Goal: Complete application form

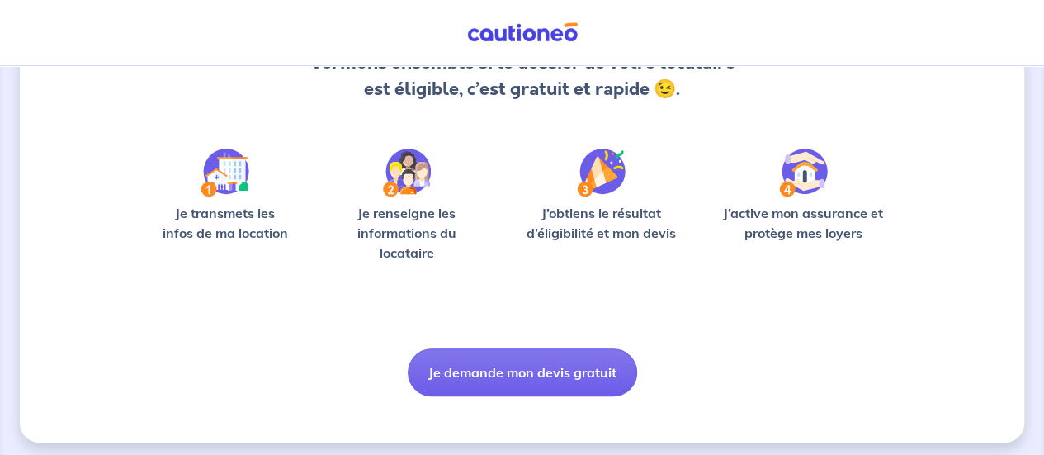
scroll to position [196, 0]
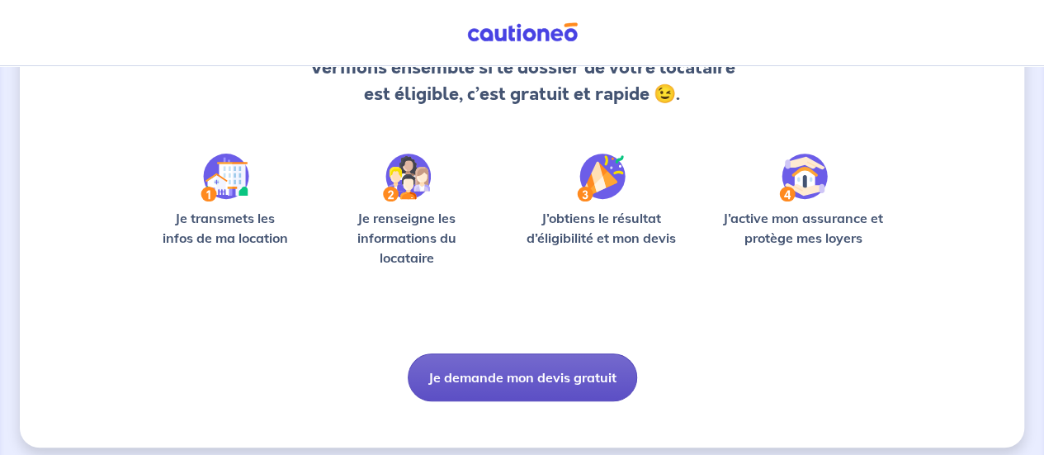
click at [484, 387] on button "Je demande mon devis gratuit" at bounding box center [522, 377] width 229 height 48
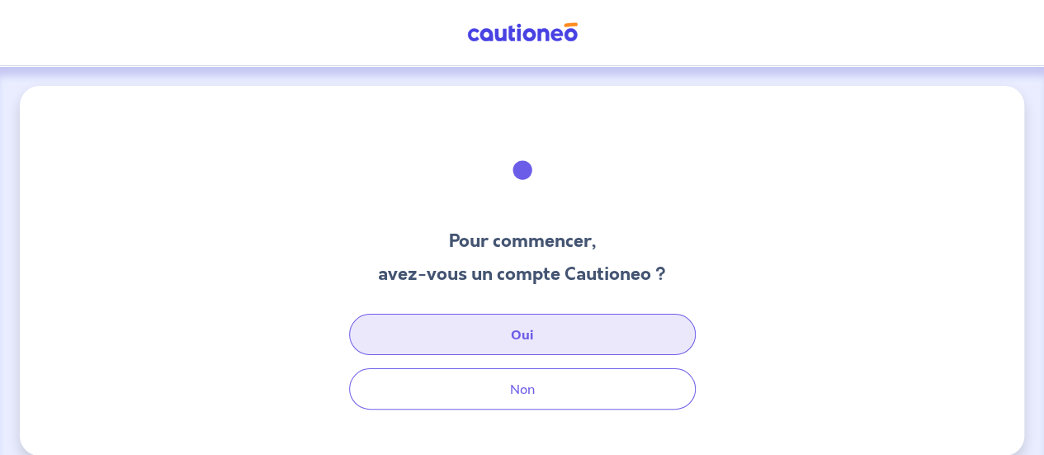
scroll to position [19, 0]
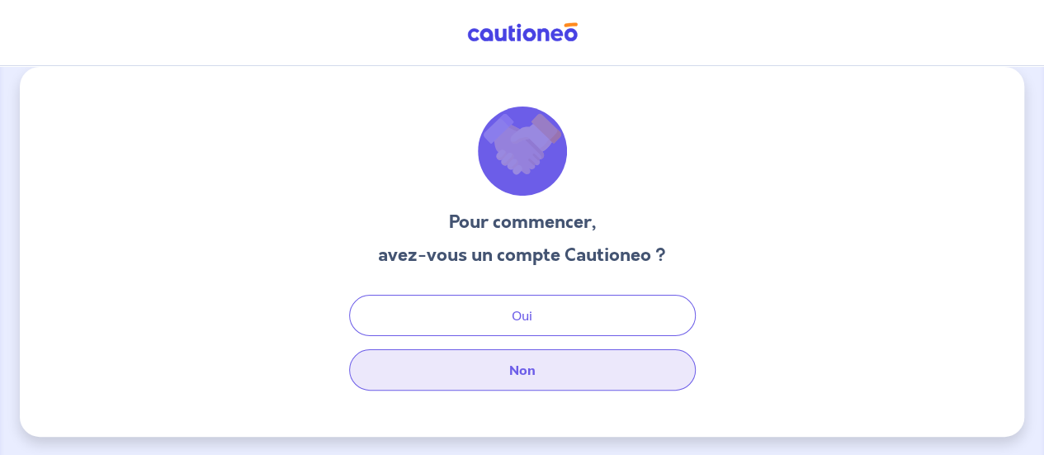
click at [504, 372] on button "Non" at bounding box center [522, 369] width 346 height 41
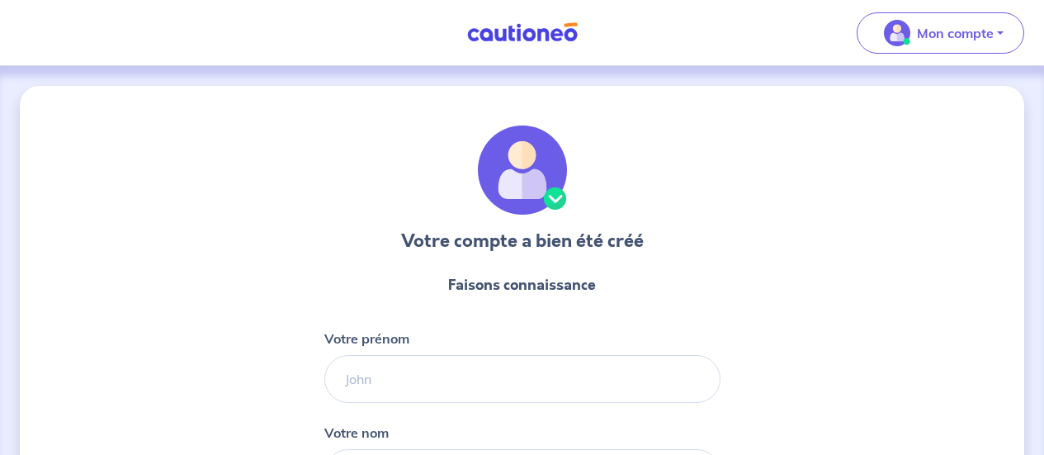
select select "FR"
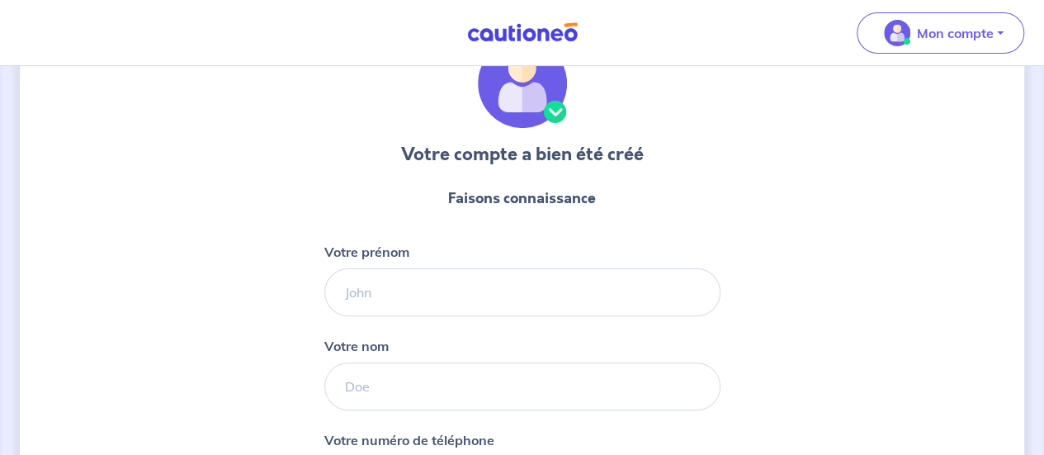
scroll to position [87, 0]
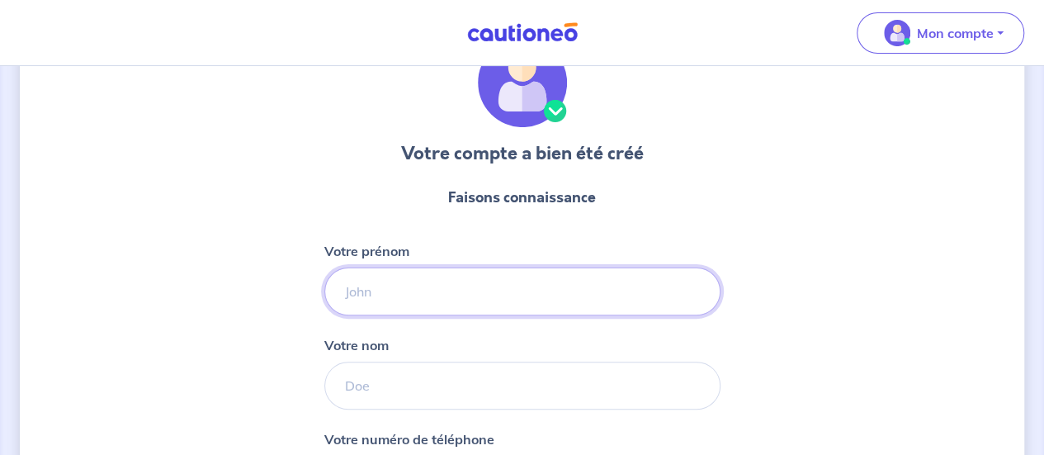
click at [513, 309] on input "Votre prénom" at bounding box center [522, 291] width 396 height 48
type input "[PERSON_NAME]"
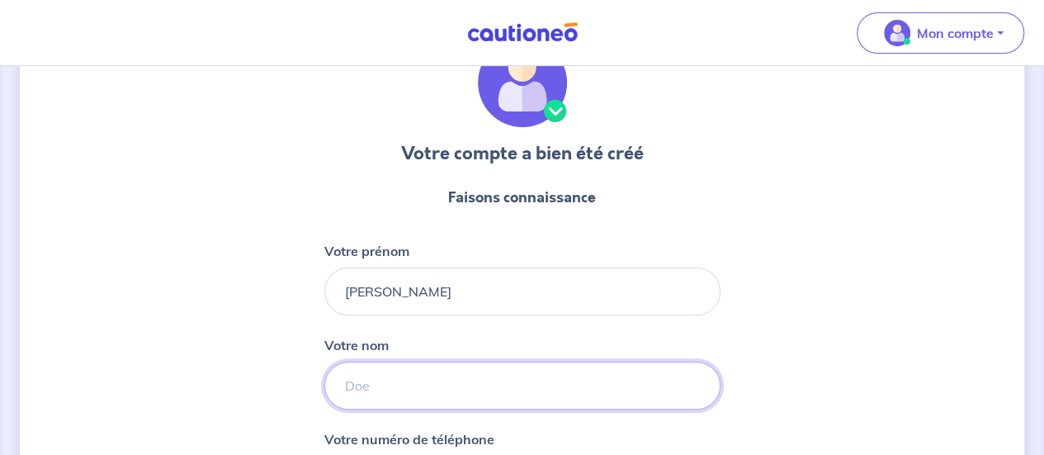
type input "DEGRAS"
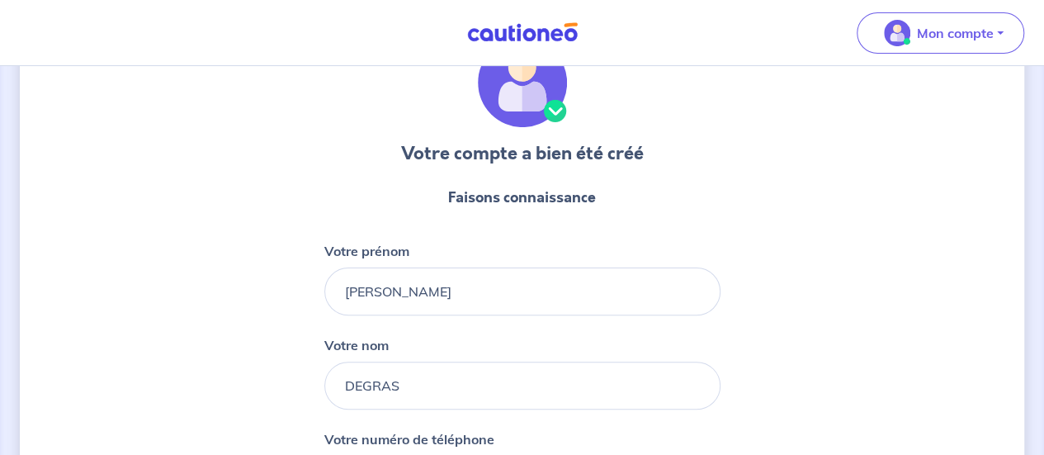
type input "06 80 76 23 07"
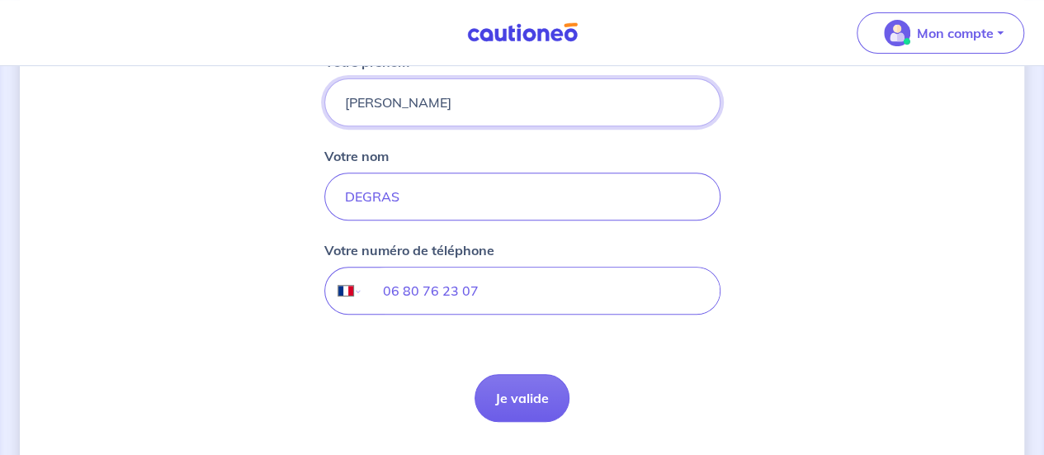
scroll to position [280, 0]
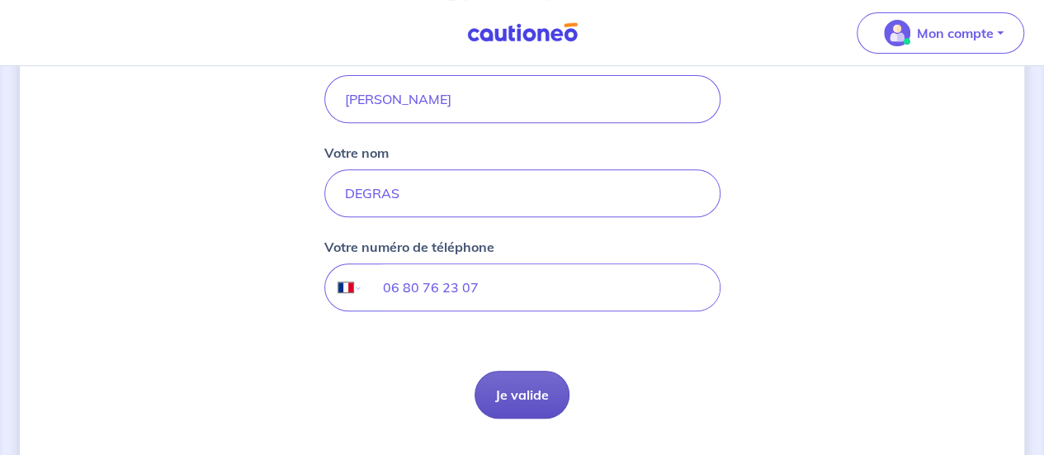
click at [503, 399] on button "Je valide" at bounding box center [521, 394] width 95 height 48
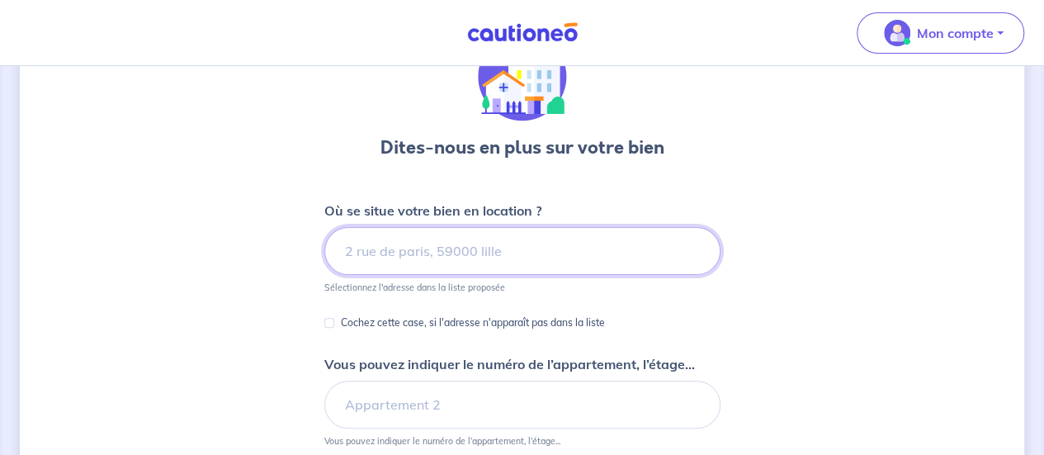
scroll to position [94, 0]
click at [472, 235] on input at bounding box center [522, 250] width 396 height 48
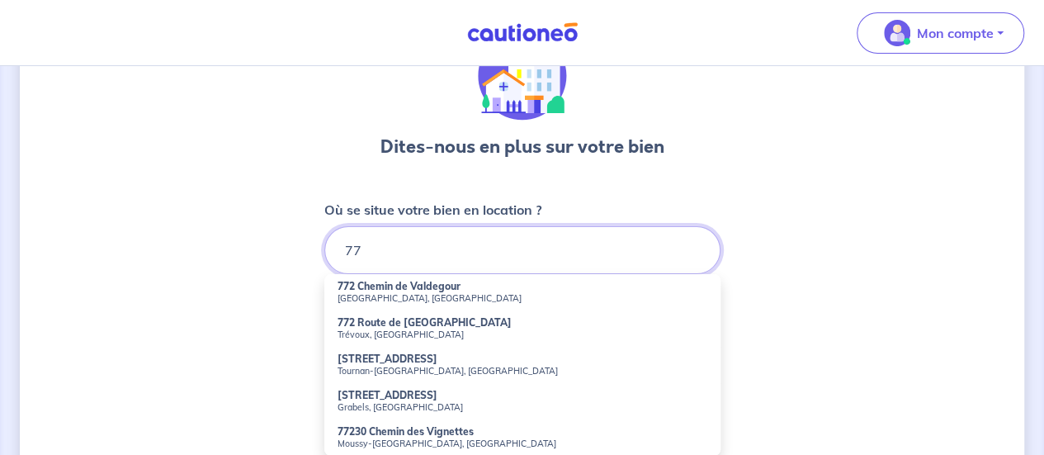
type input "7"
type input "1"
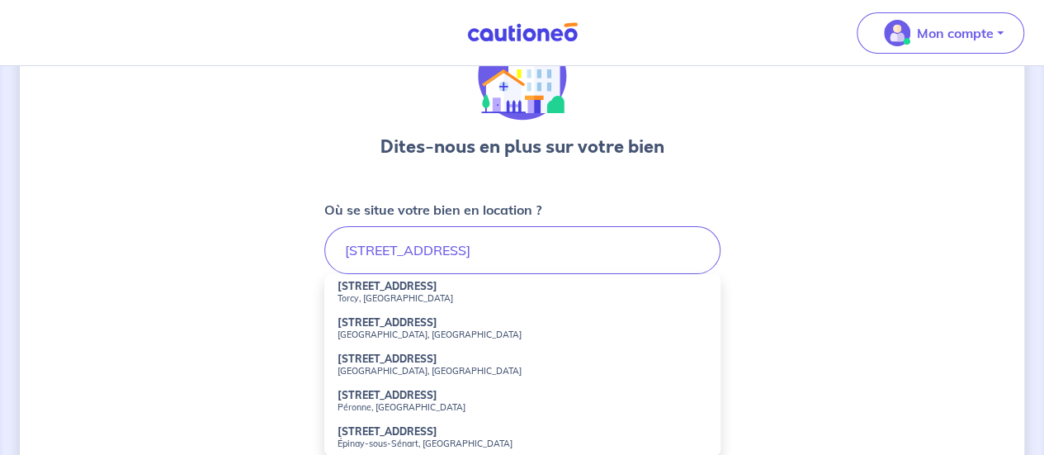
click at [431, 293] on small "Torcy, [GEOGRAPHIC_DATA]" at bounding box center [522, 298] width 370 height 12
type input "[STREET_ADDRESS]"
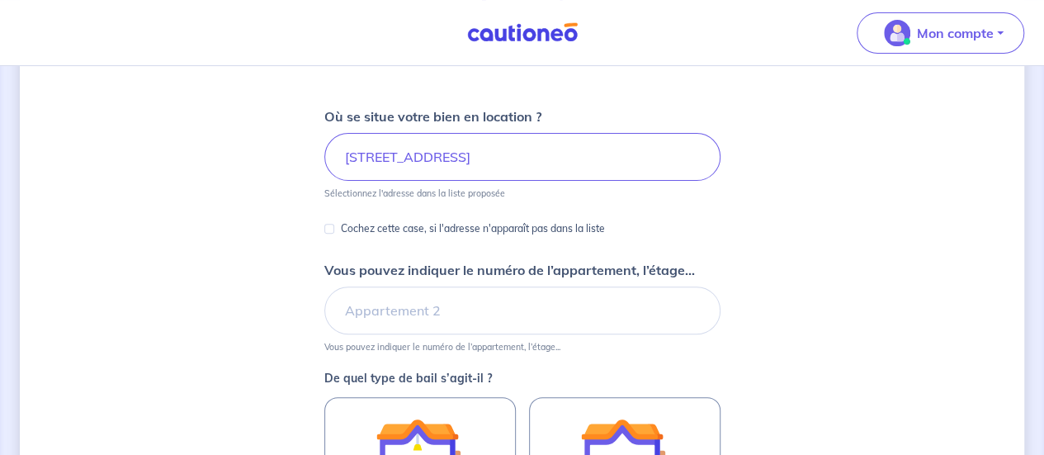
scroll to position [207, 0]
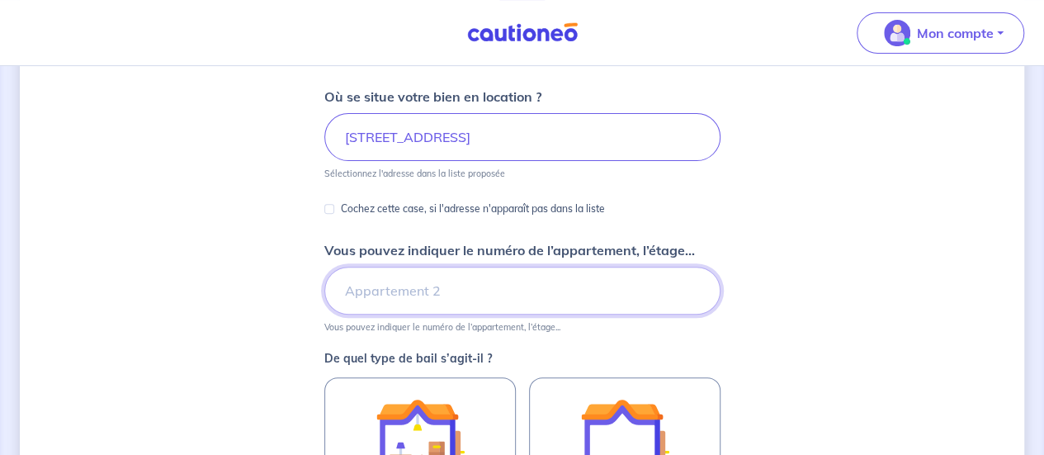
click at [431, 293] on input "Vous pouvez indiquer le numéro de l’appartement, l’étage..." at bounding box center [522, 290] width 396 height 48
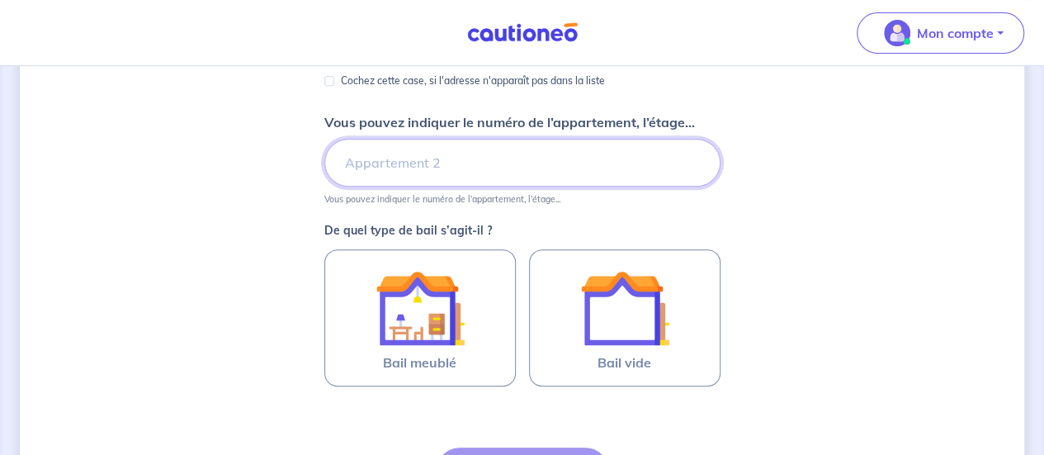
scroll to position [337, 0]
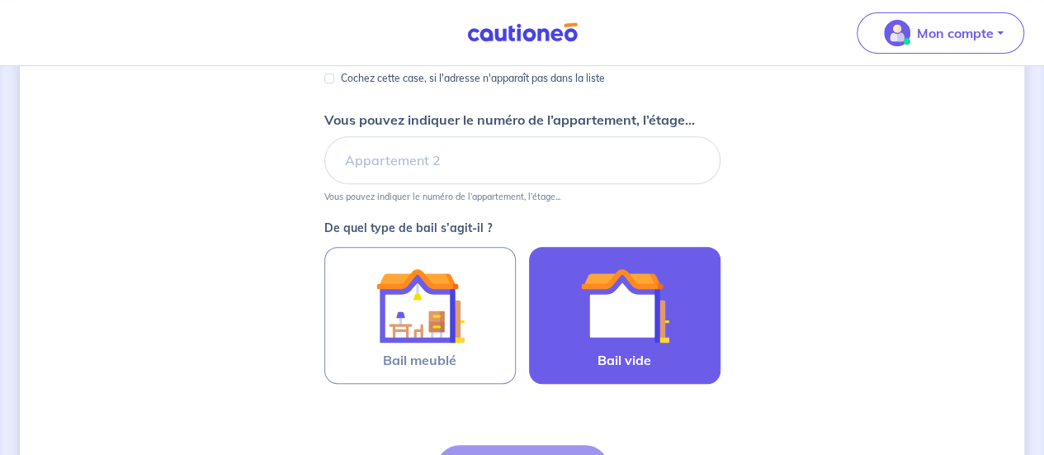
click at [589, 299] on img at bounding box center [624, 305] width 89 height 89
click at [0, 0] on input "Bail vide" at bounding box center [0, 0] width 0 height 0
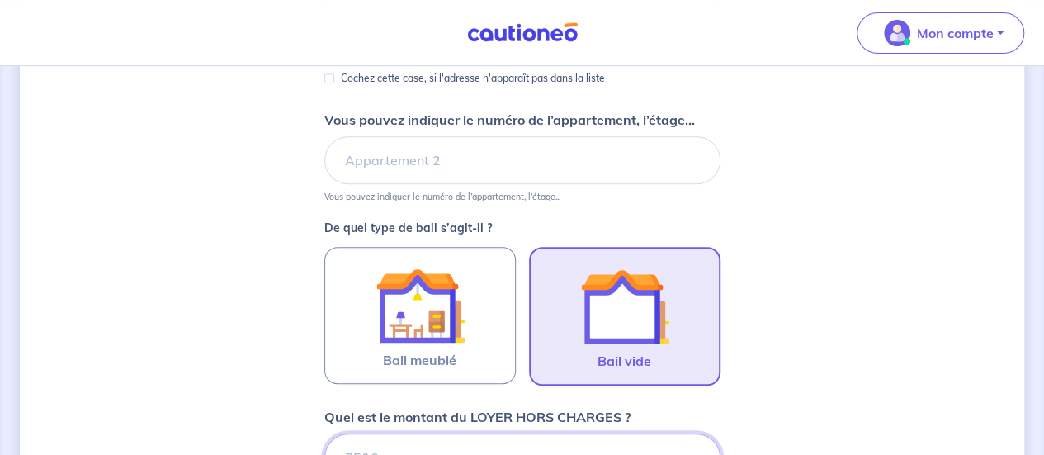
scroll to position [346, 0]
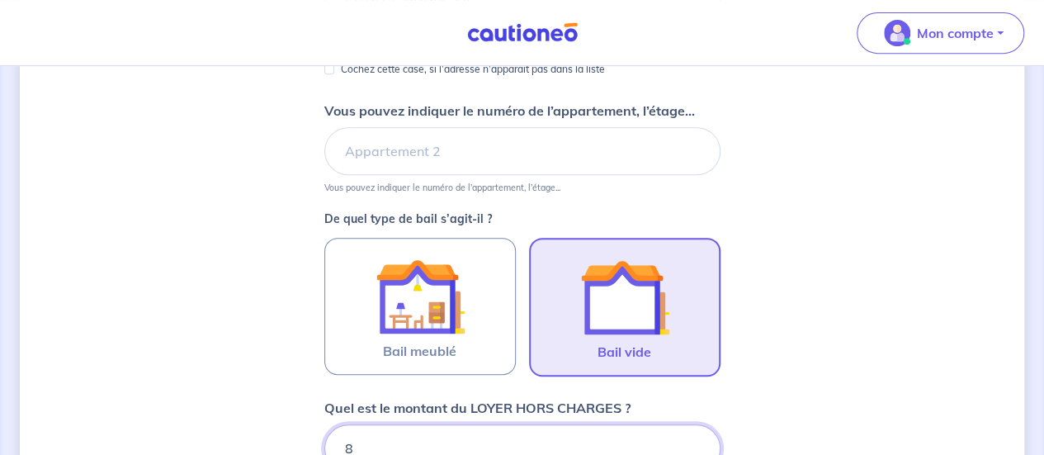
type input "80"
type input "800"
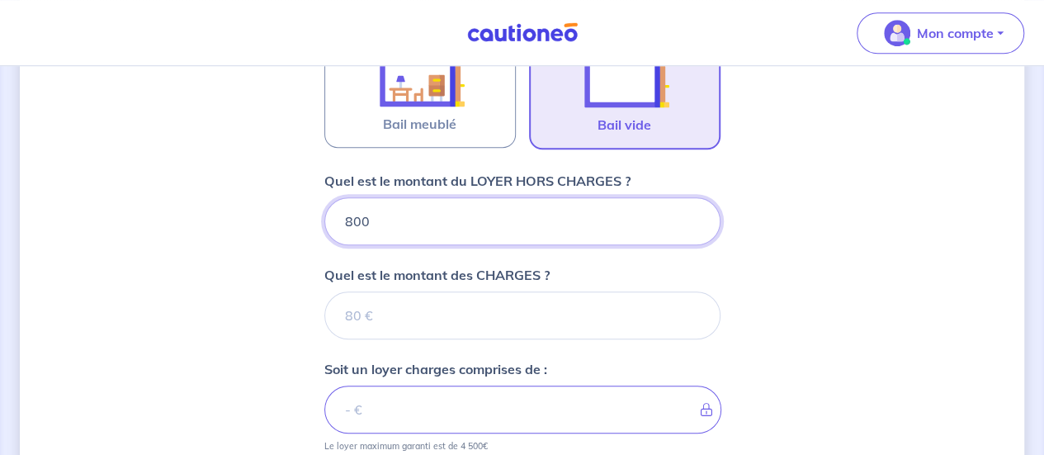
scroll to position [619, 0]
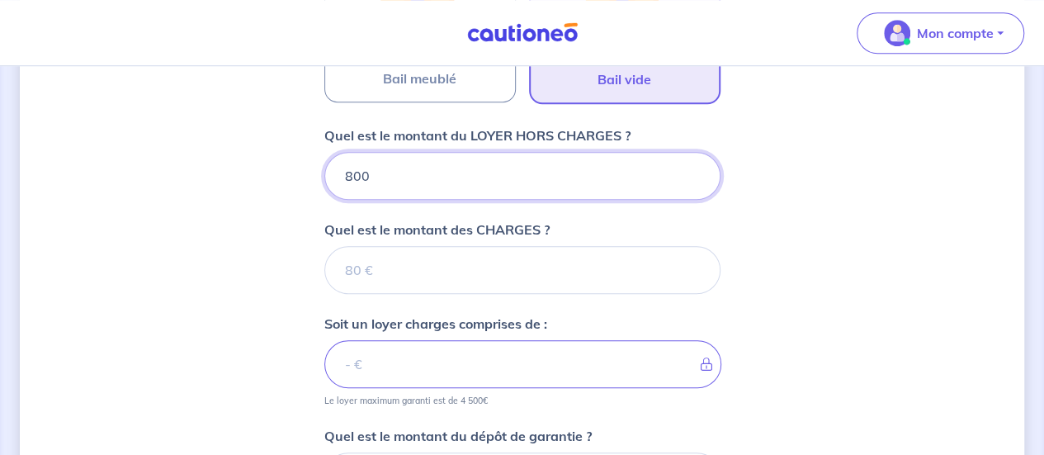
type input "800"
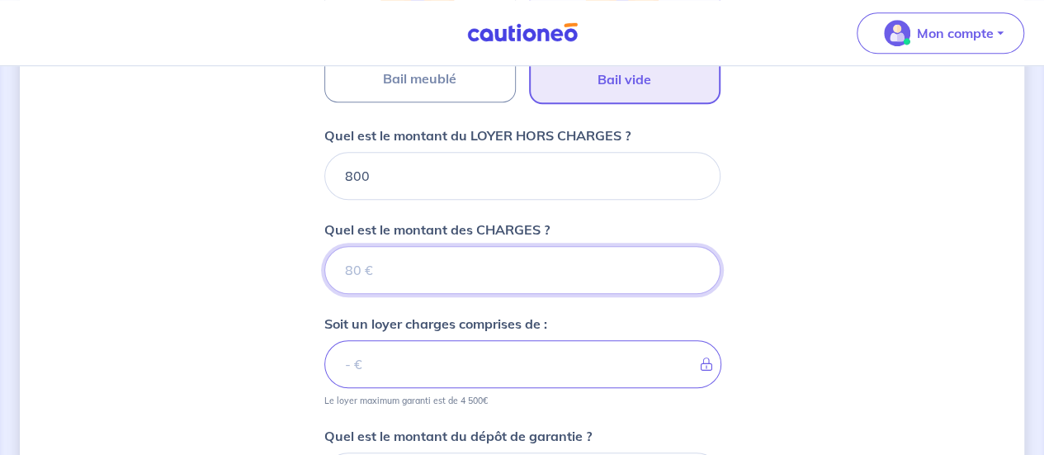
click at [521, 256] on input "Quel est le montant des CHARGES ?" at bounding box center [522, 270] width 396 height 48
type input "70"
type input "870"
type input "70"
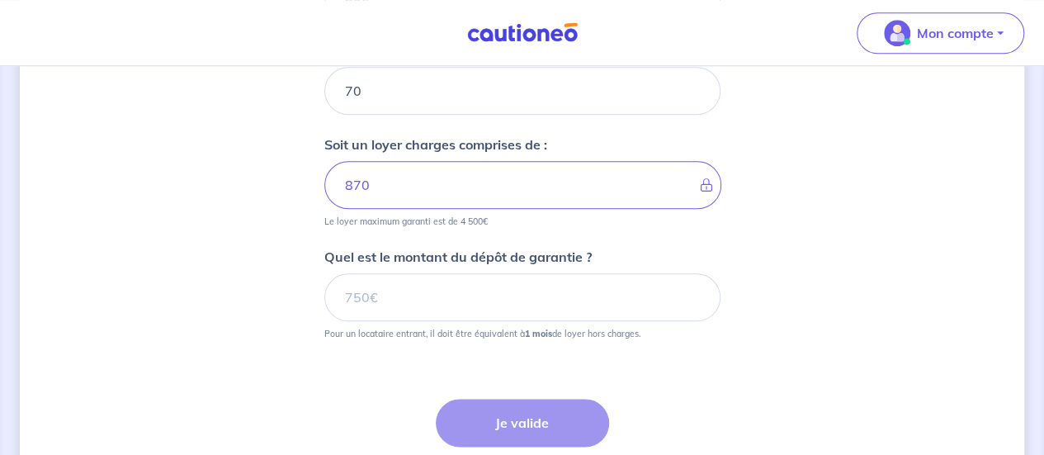
scroll to position [807, 0]
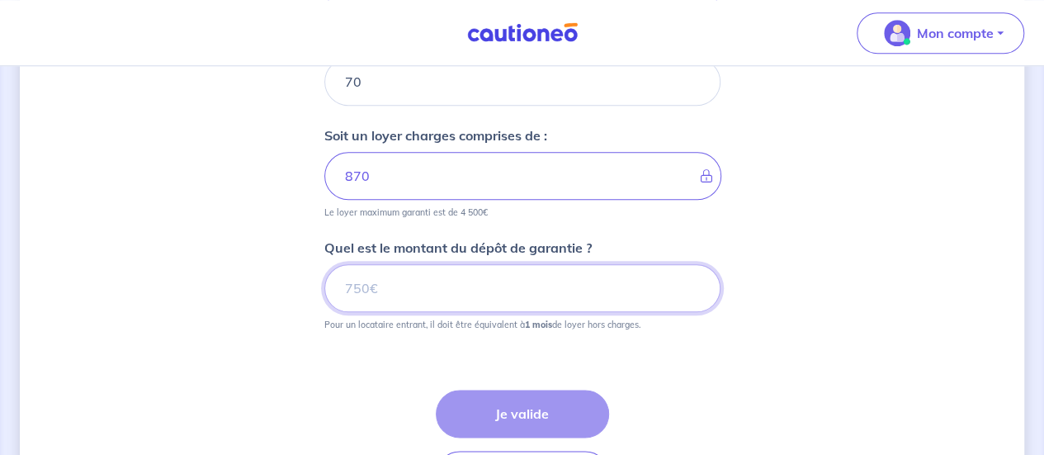
click at [473, 291] on input "Quel est le montant du dépôt de garantie ?" at bounding box center [522, 288] width 396 height 48
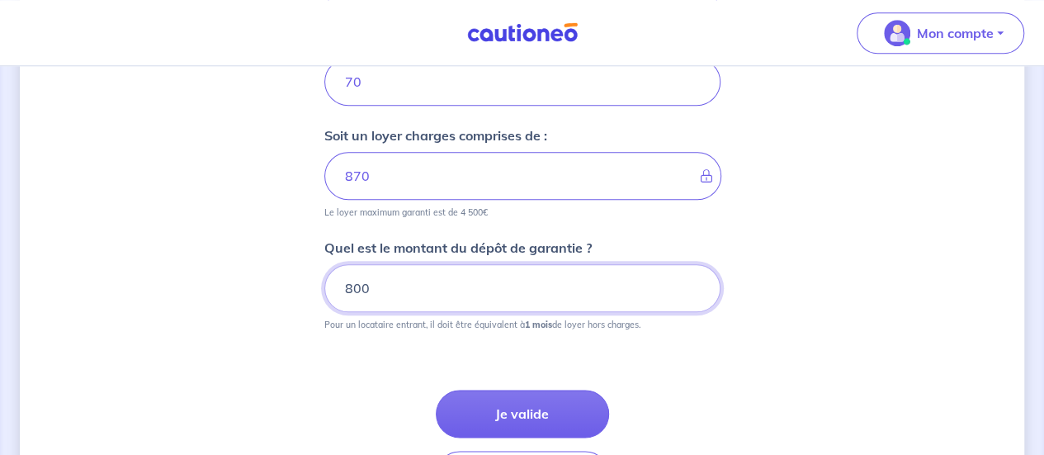
scroll to position [925, 0]
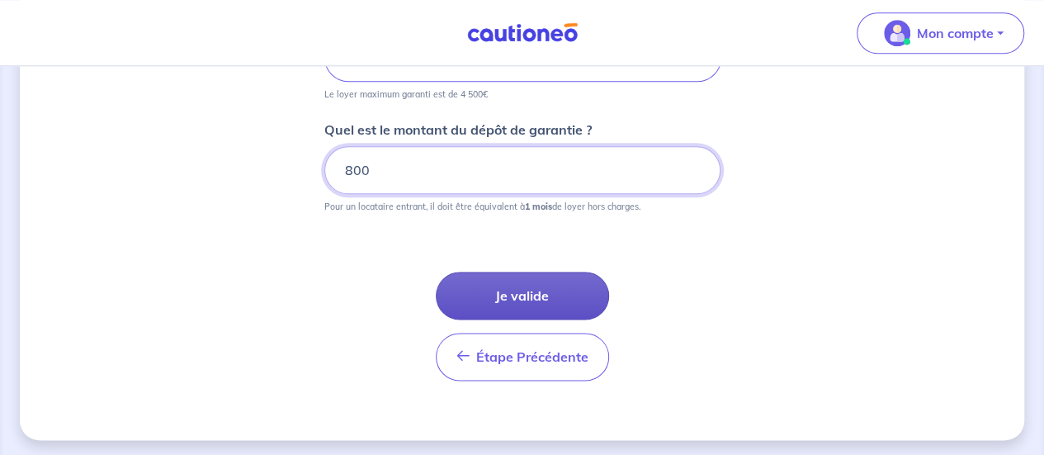
type input "800"
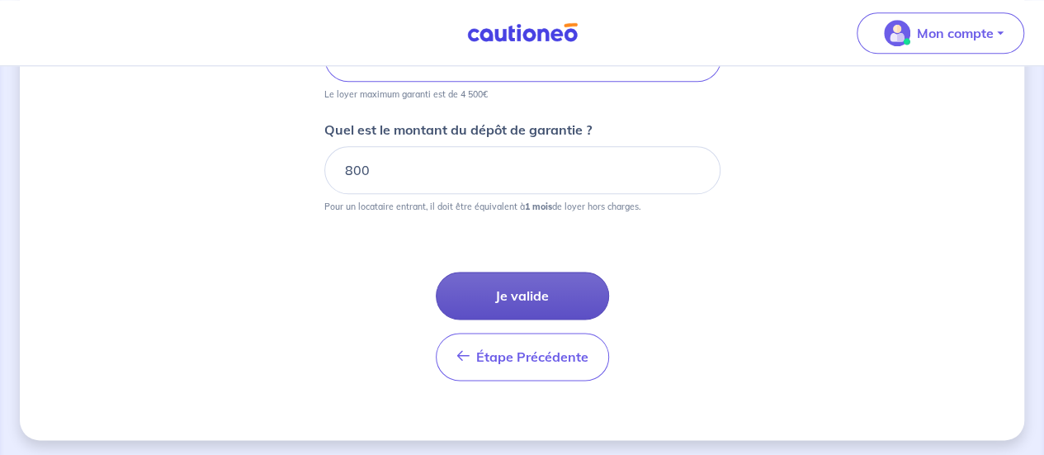
click at [521, 288] on button "Je valide" at bounding box center [522, 295] width 173 height 48
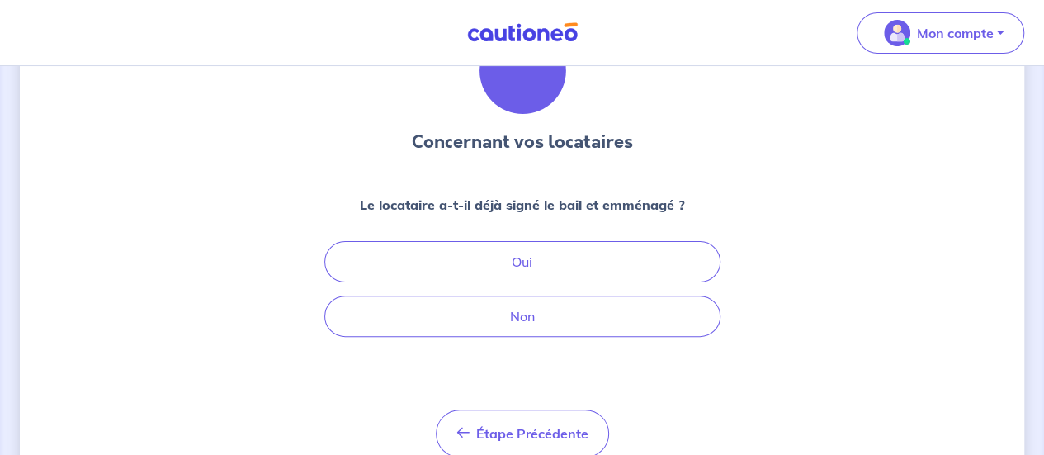
scroll to position [130, 0]
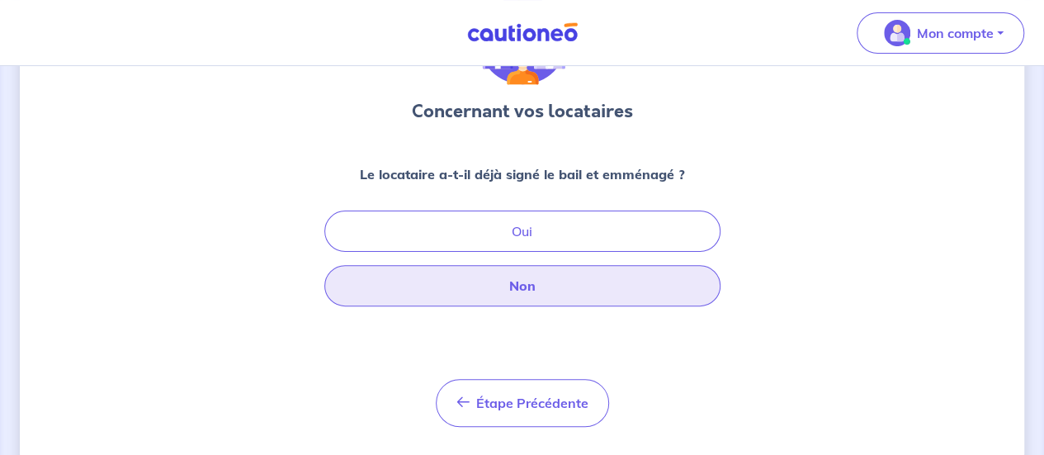
click at [520, 286] on button "Non" at bounding box center [522, 285] width 396 height 41
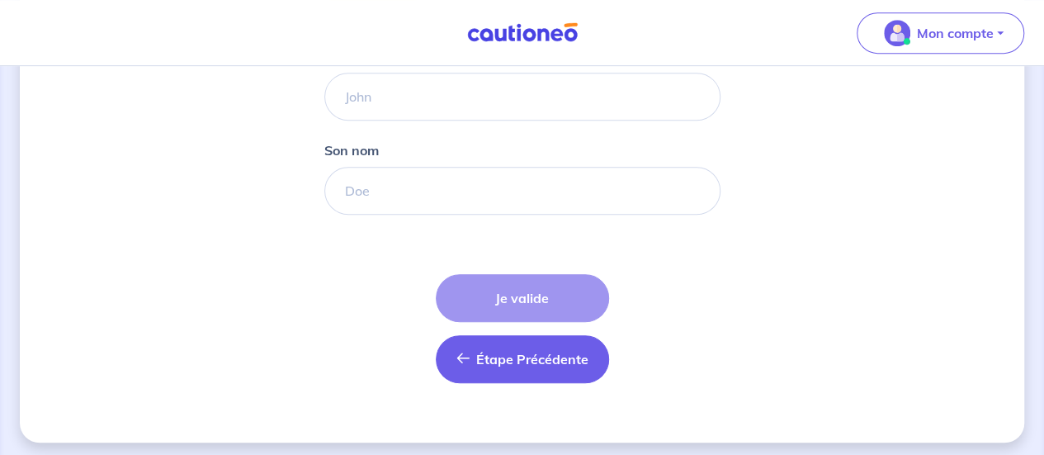
click at [481, 375] on button "Étape Précédente Précédent" at bounding box center [522, 359] width 173 height 48
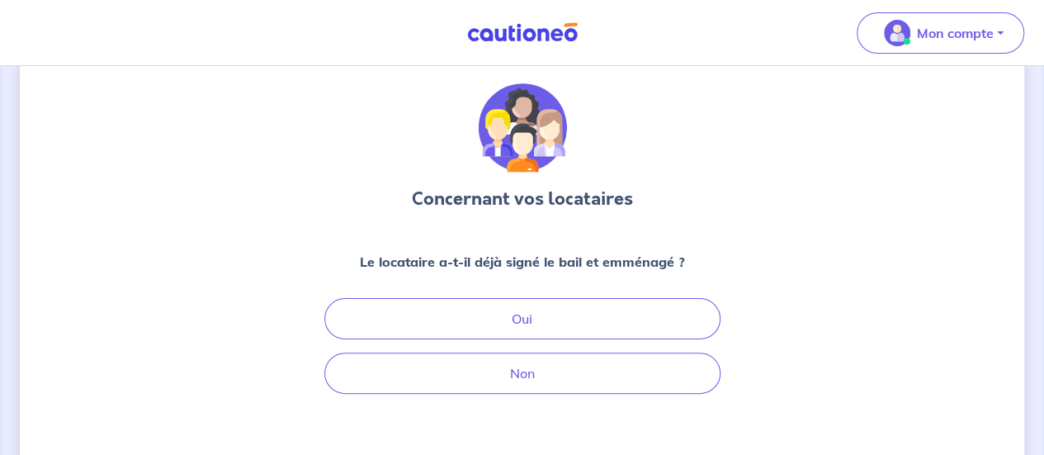
scroll to position [45, 0]
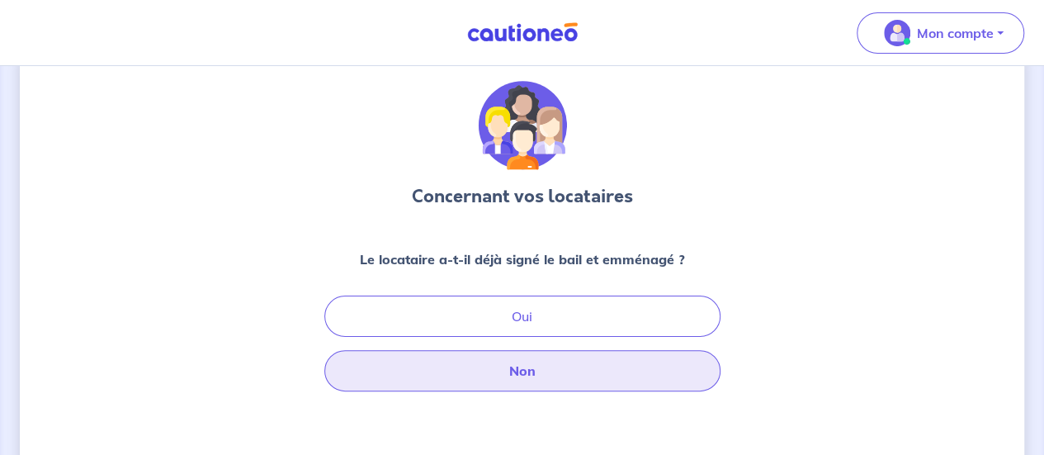
click at [520, 375] on button "Non" at bounding box center [522, 370] width 396 height 41
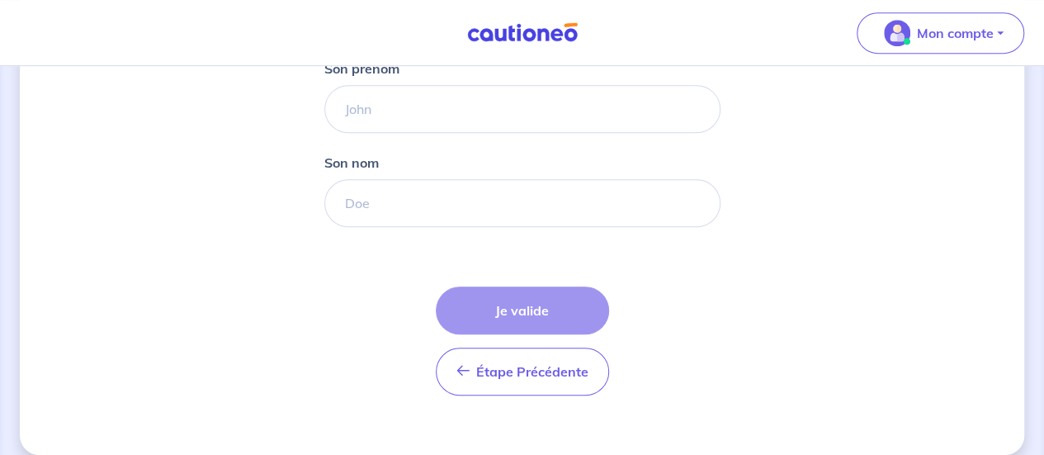
scroll to position [392, 0]
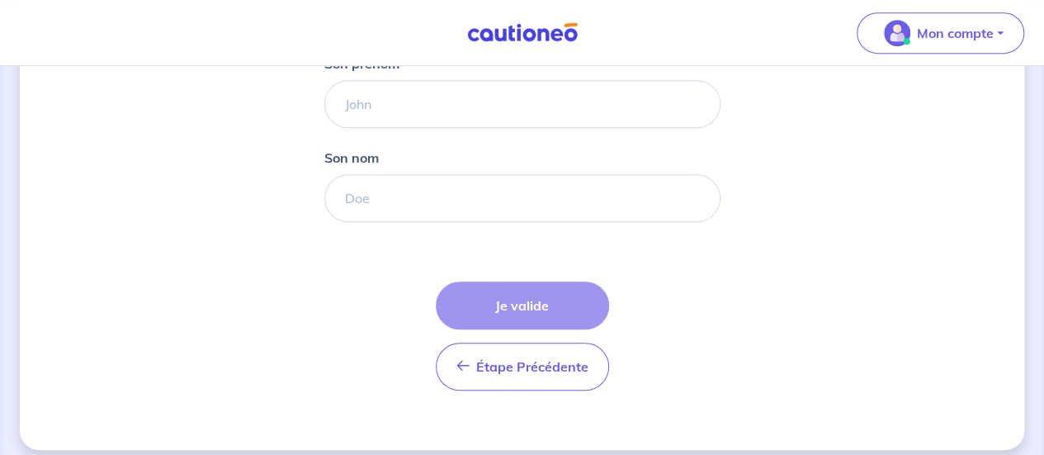
click at [505, 295] on div "Étape Précédente Précédent Je valide Je valide" at bounding box center [522, 335] width 173 height 109
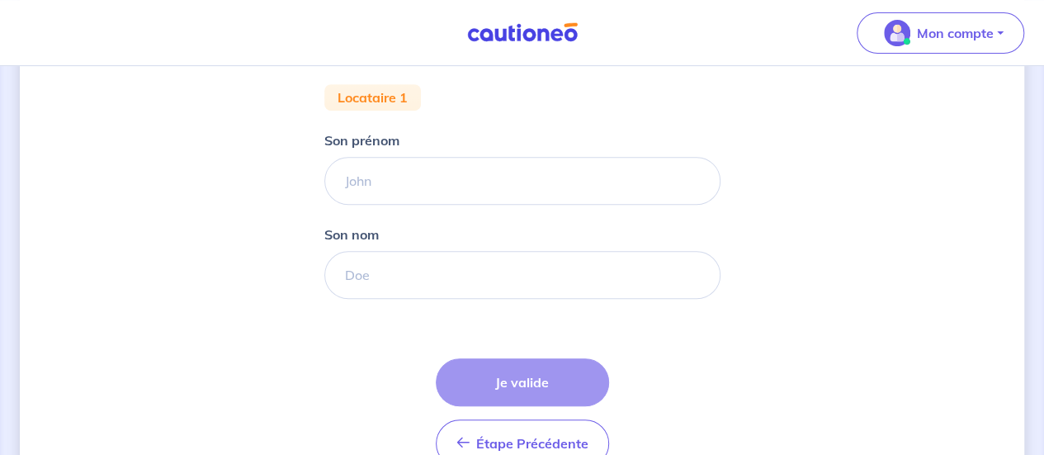
click at [451, 133] on div "Son prénom" at bounding box center [522, 167] width 396 height 74
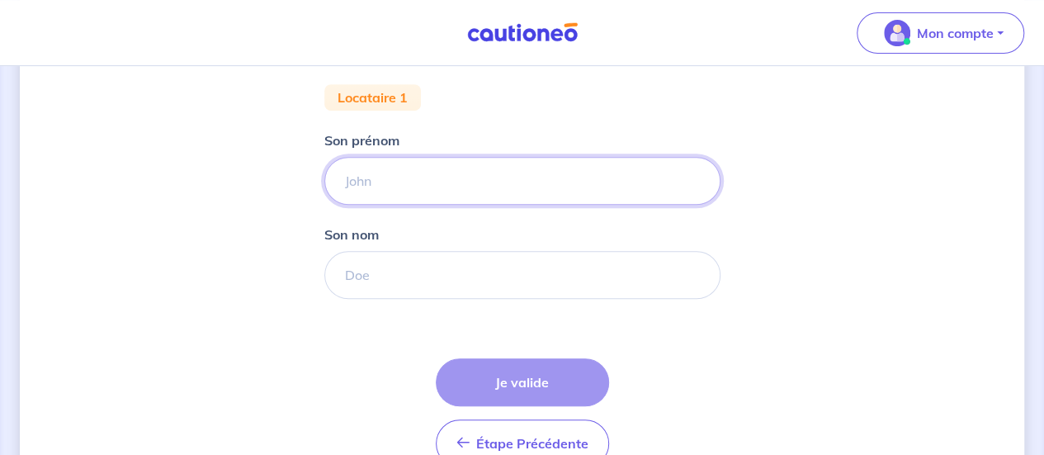
click at [438, 164] on input "Son prénom" at bounding box center [522, 181] width 396 height 48
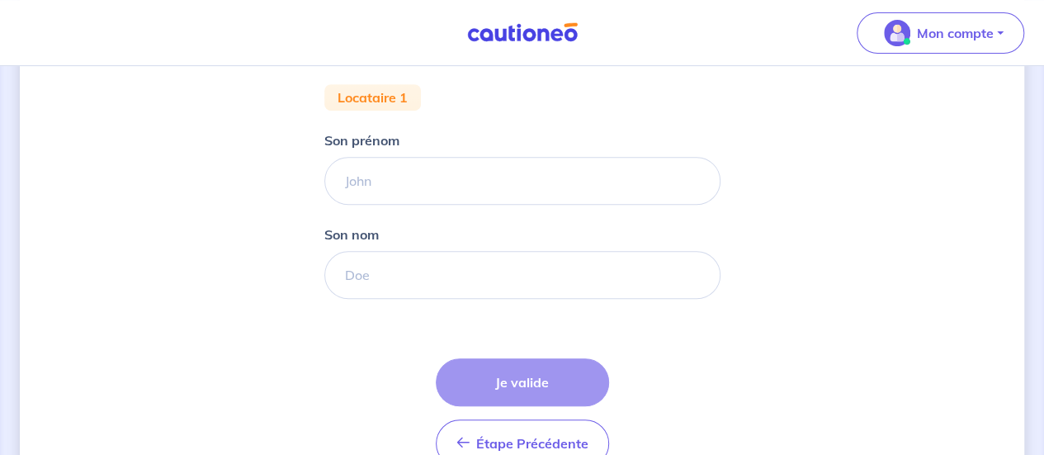
scroll to position [404, 0]
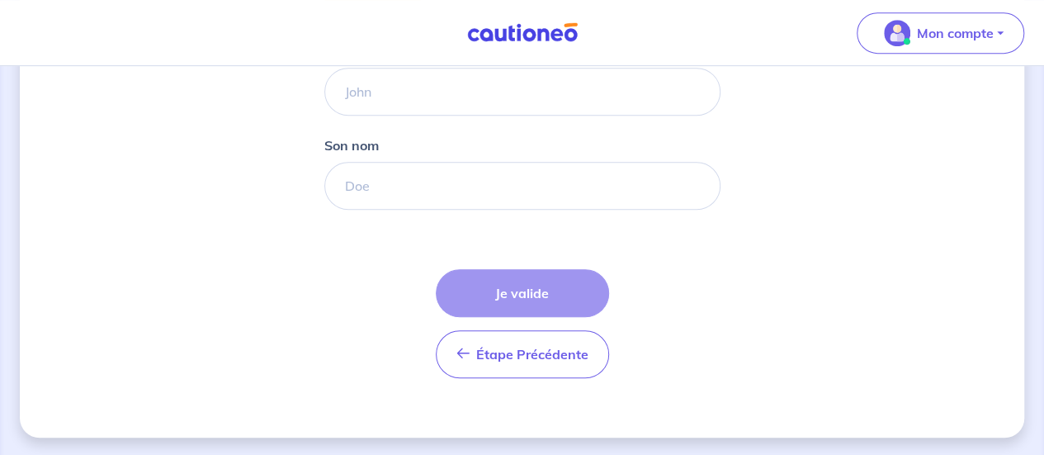
click at [392, 313] on form "Locataire 1 Son prénom [PERSON_NAME] nom Étape Précédente Précédent Je valide J…" at bounding box center [522, 193] width 396 height 396
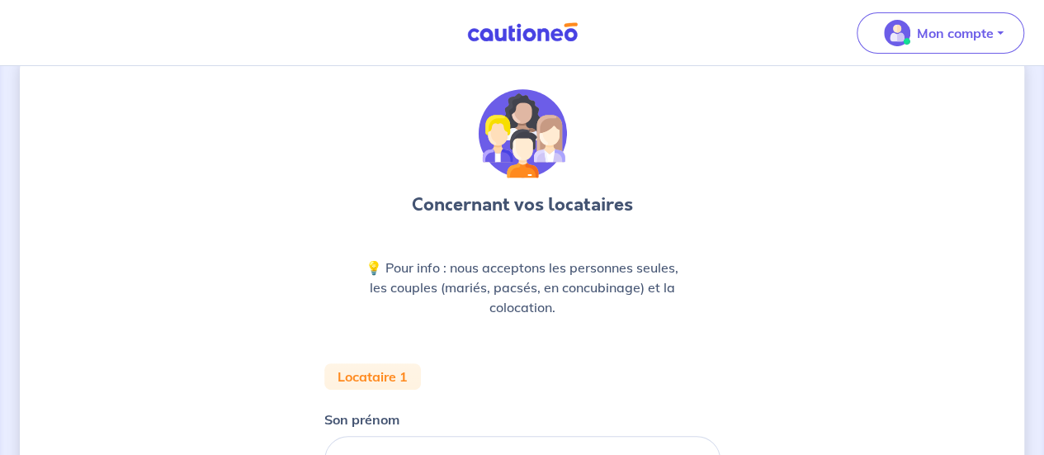
scroll to position [44, 0]
